Goal: Task Accomplishment & Management: Complete application form

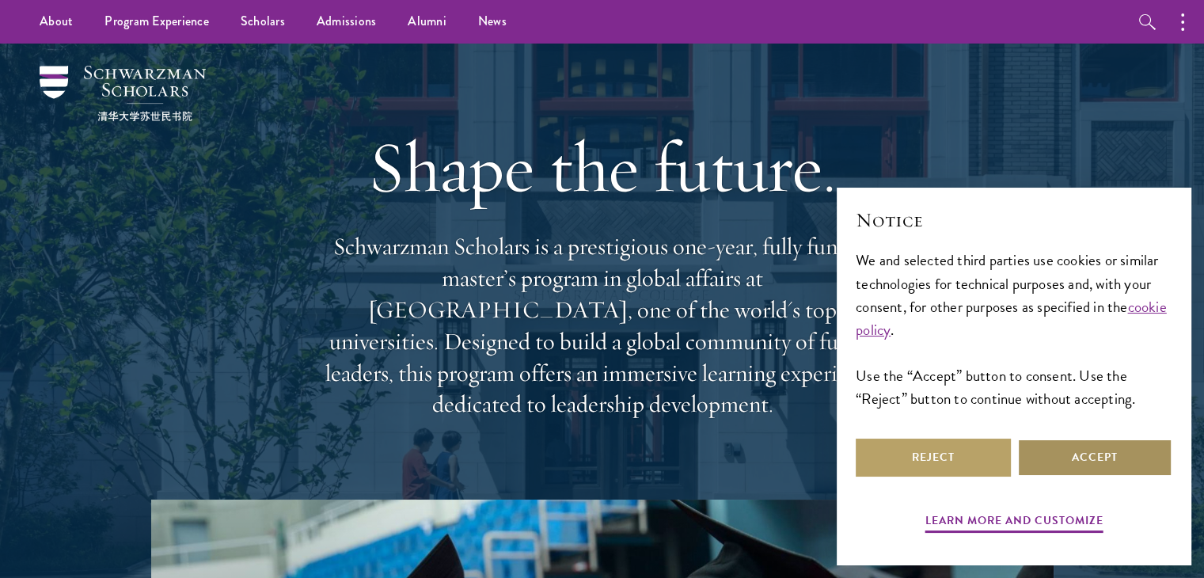
click at [1068, 462] on button "Accept" at bounding box center [1094, 458] width 155 height 38
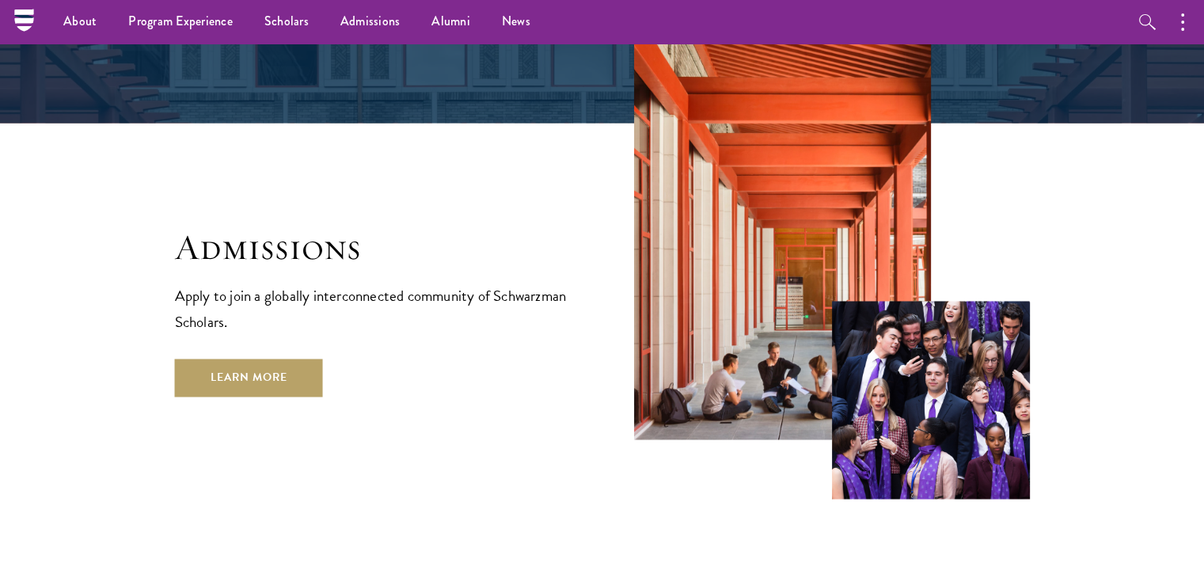
scroll to position [2489, 0]
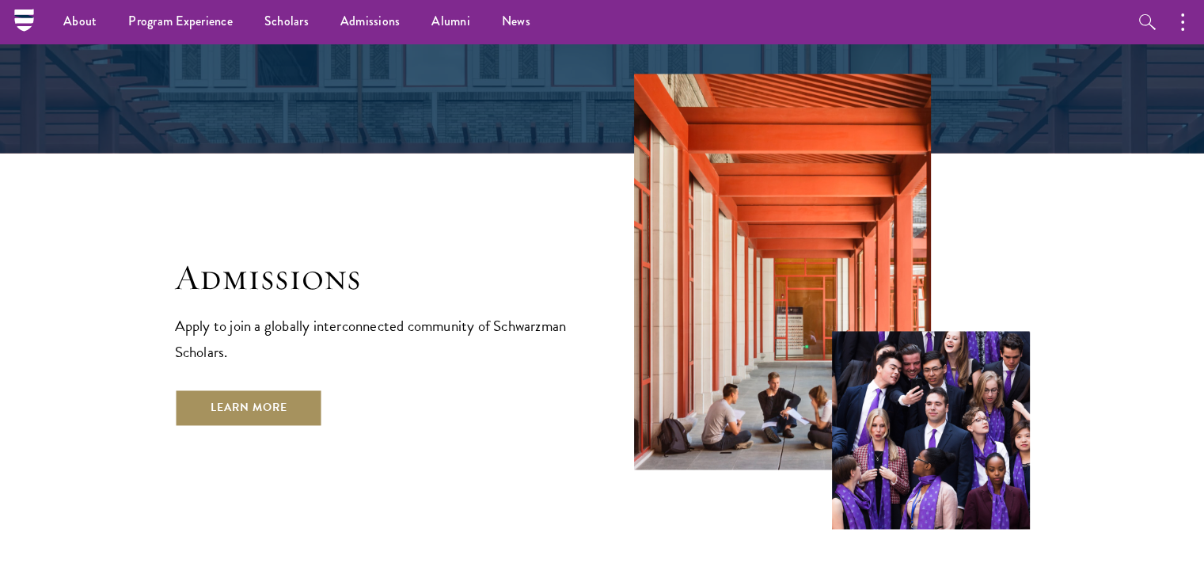
click at [298, 389] on link "Learn More" at bounding box center [249, 408] width 148 height 38
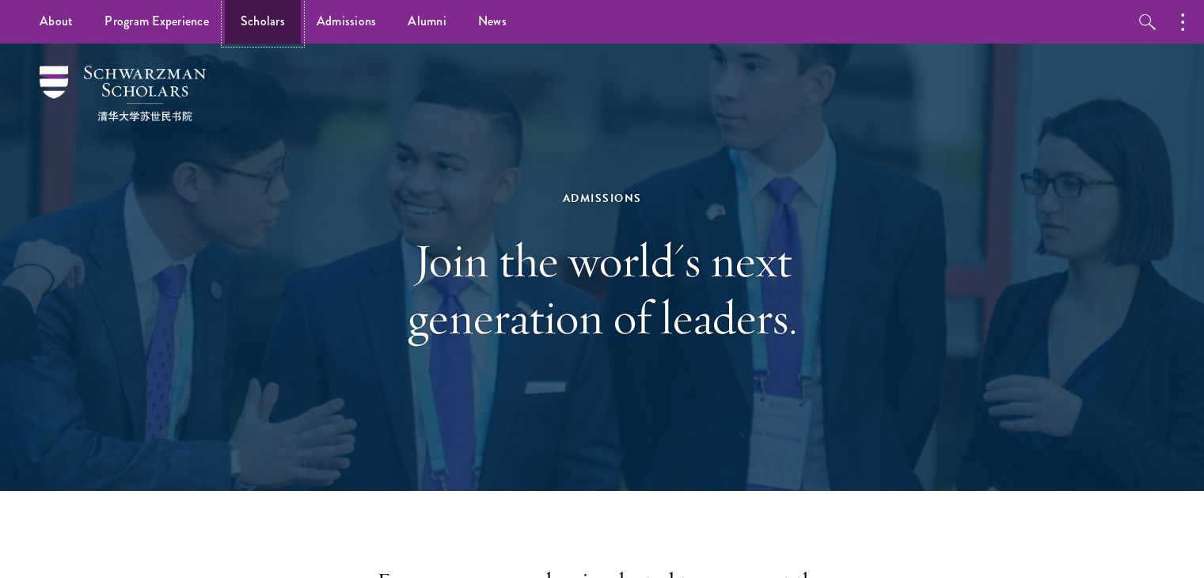
click at [272, 29] on link "Scholars" at bounding box center [263, 22] width 76 height 44
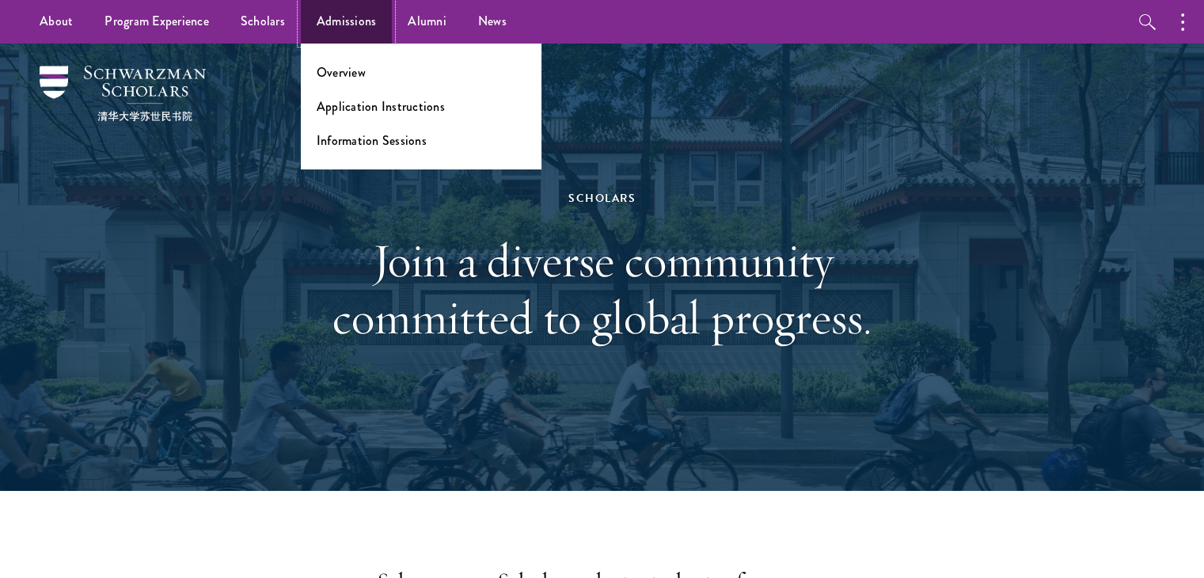
click at [382, 32] on link "Admissions" at bounding box center [347, 22] width 92 height 44
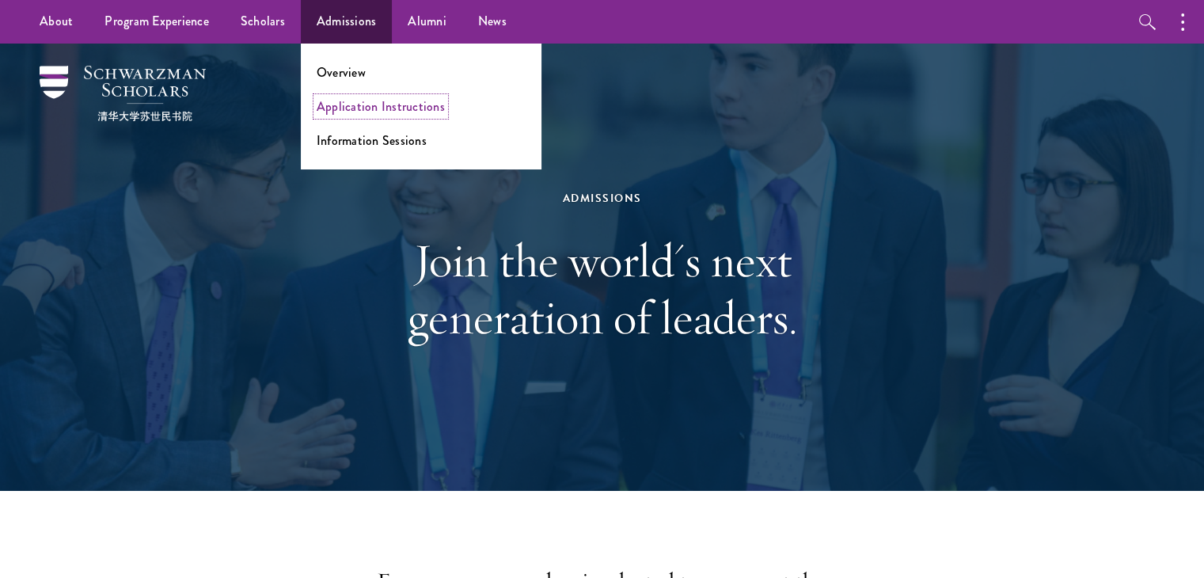
click at [352, 105] on link "Application Instructions" at bounding box center [381, 106] width 128 height 18
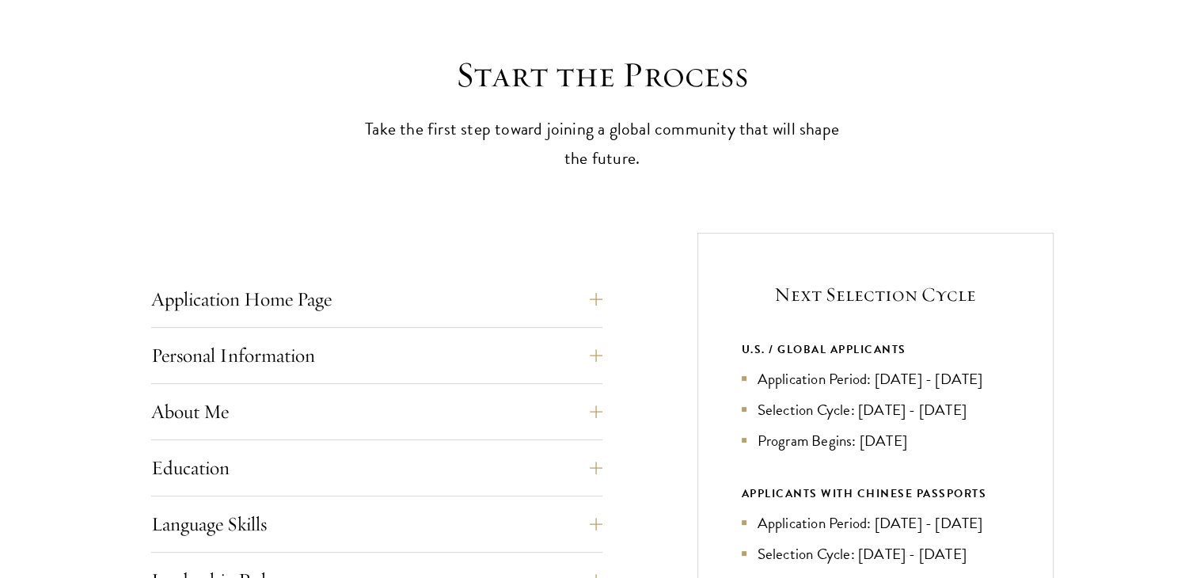
scroll to position [475, 0]
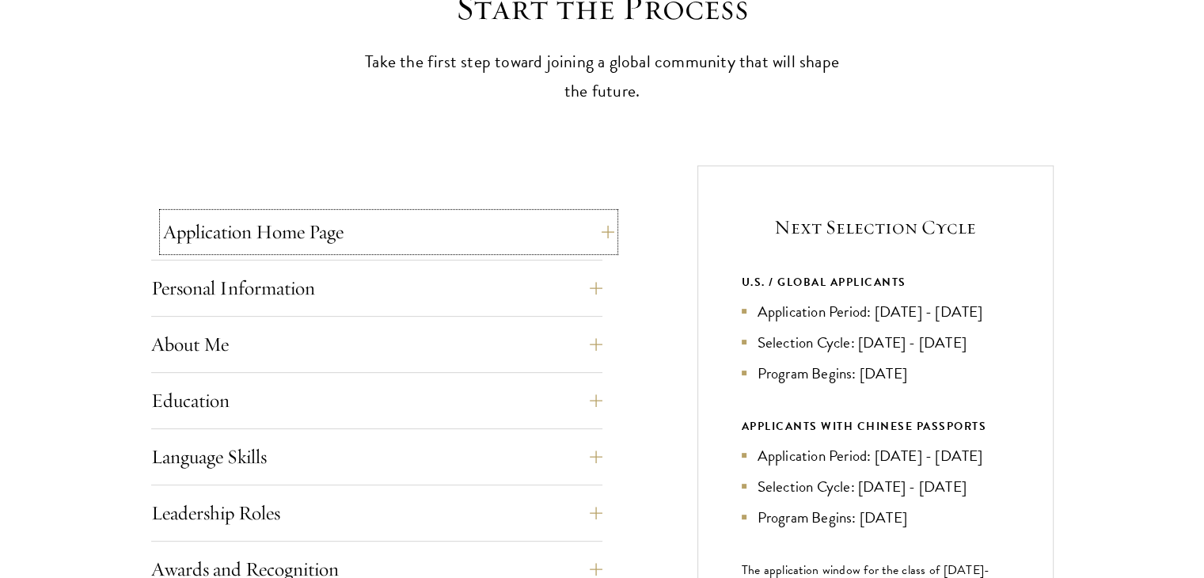
click at [586, 229] on button "Application Home Page" at bounding box center [388, 232] width 451 height 38
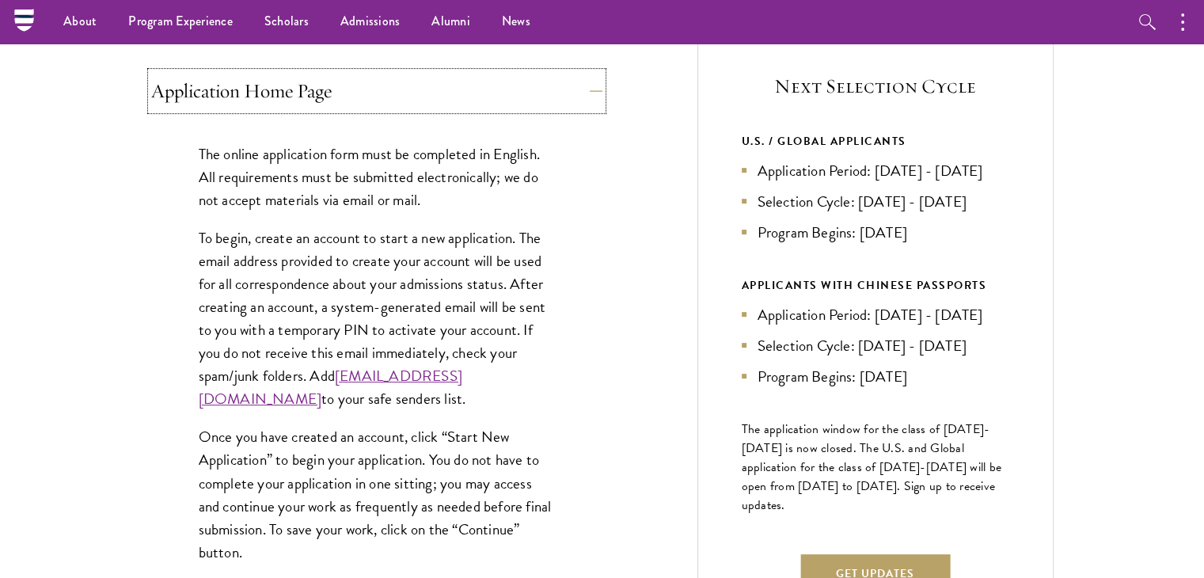
scroll to position [554, 0]
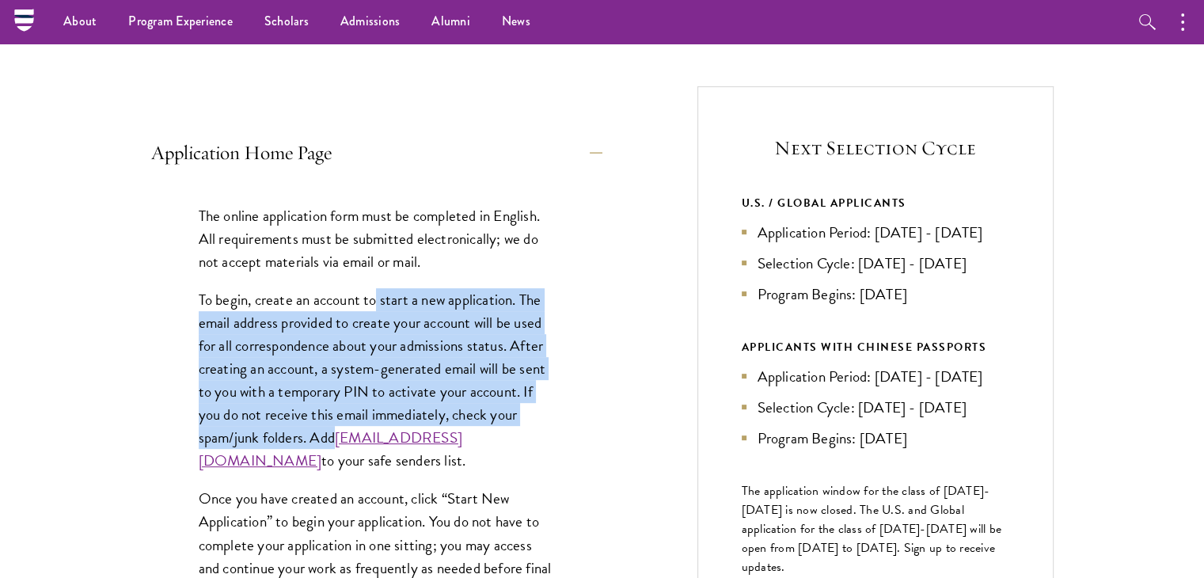
drag, startPoint x: 378, startPoint y: 300, endPoint x: 533, endPoint y: 434, distance: 204.9
click at [533, 435] on p "To begin, create an account to start a new application. The email address provi…" at bounding box center [377, 380] width 356 height 184
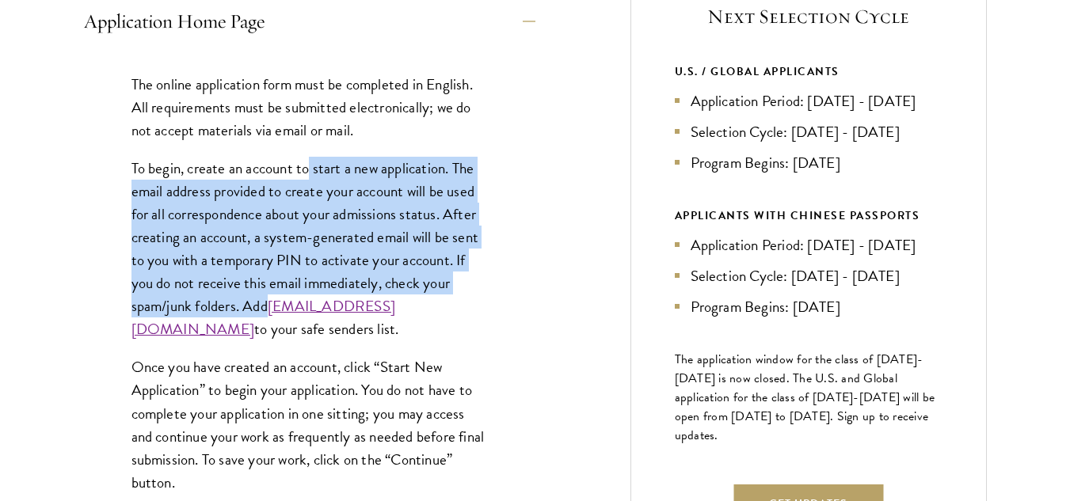
scroll to position [713, 0]
